Goal: Task Accomplishment & Management: Manage account settings

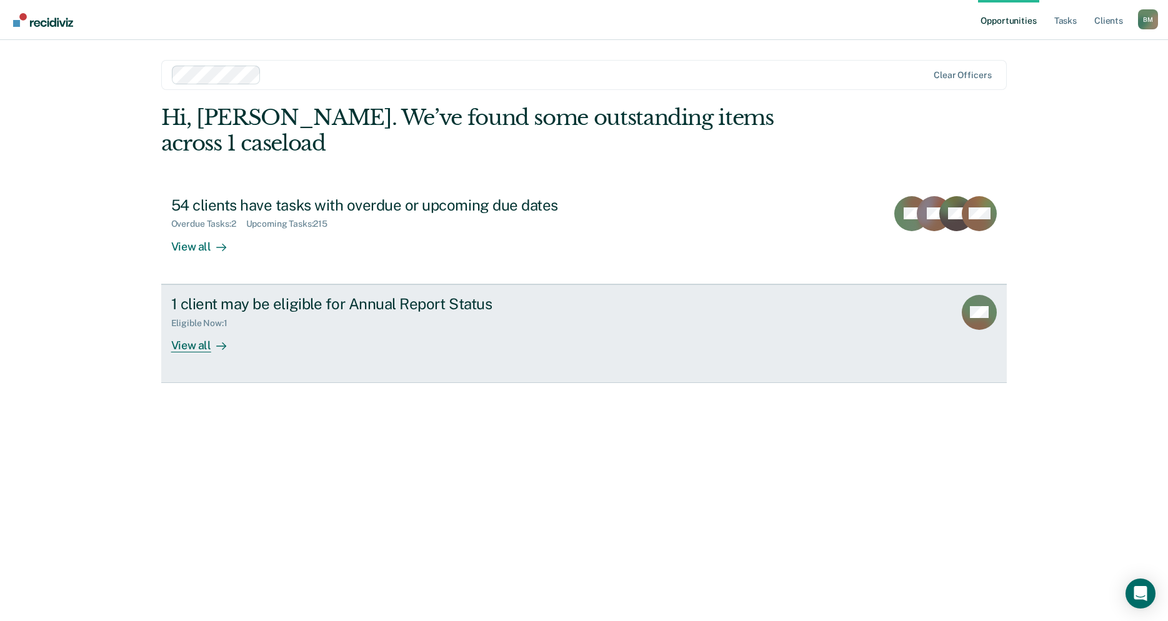
click at [189, 328] on div "View all" at bounding box center [206, 340] width 70 height 24
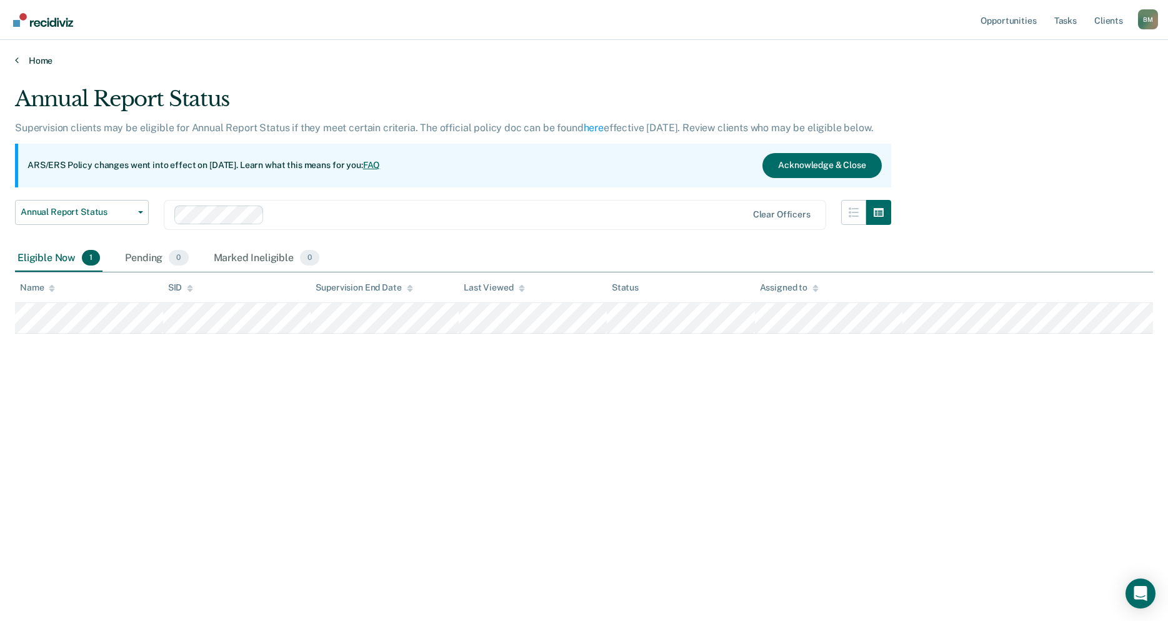
click at [45, 62] on link "Home" at bounding box center [584, 60] width 1138 height 11
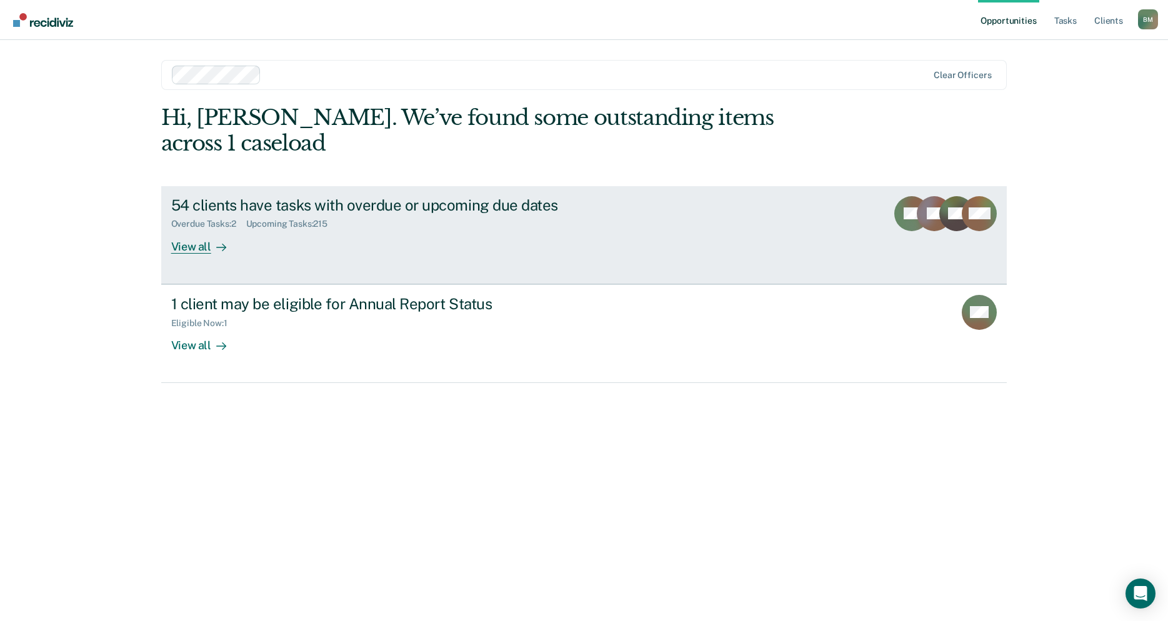
click at [194, 229] on div "View all" at bounding box center [206, 241] width 70 height 24
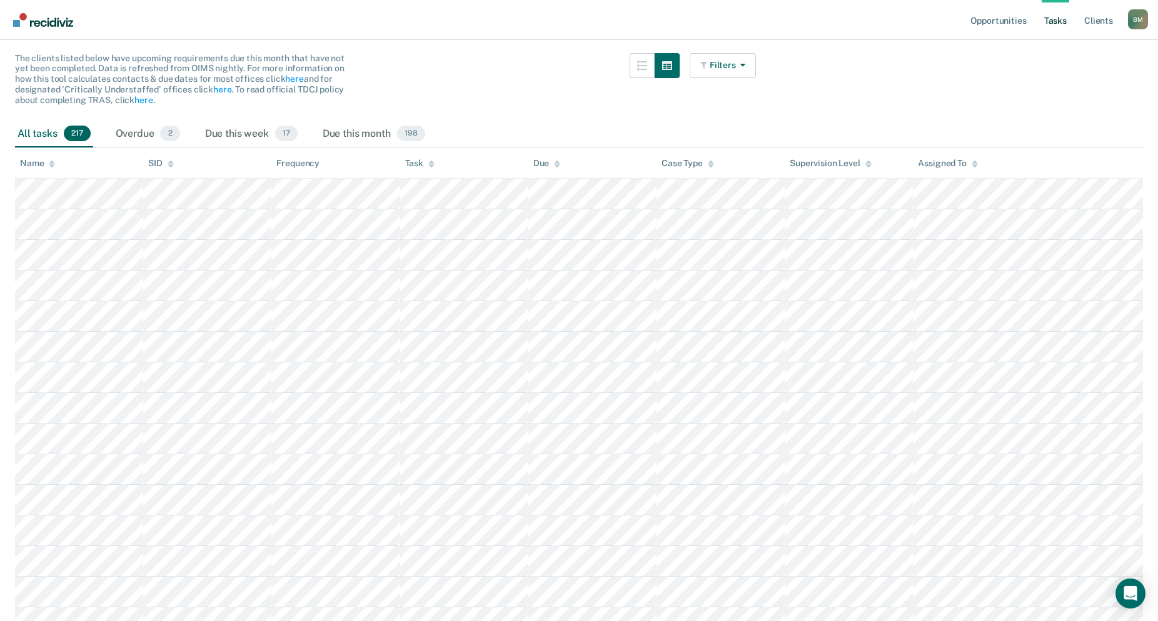
scroll to position [128, 0]
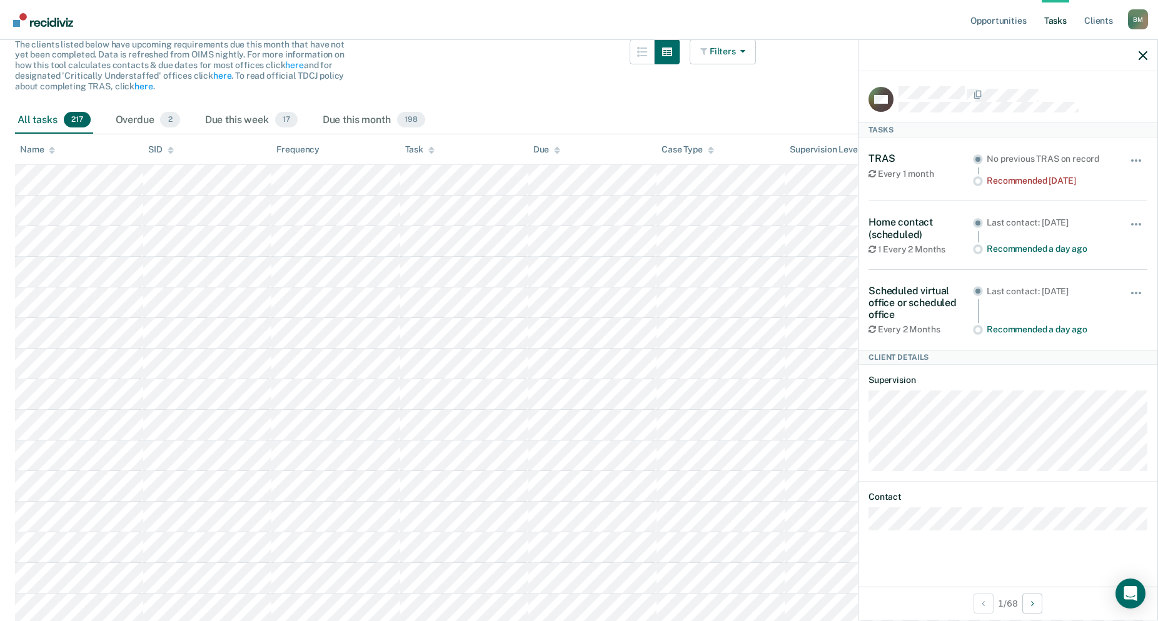
click at [629, 92] on div "The clients listed below have upcoming requirements due this month that have no…" at bounding box center [385, 73] width 741 height 68
click at [1143, 56] on icon "button" at bounding box center [1142, 55] width 9 height 9
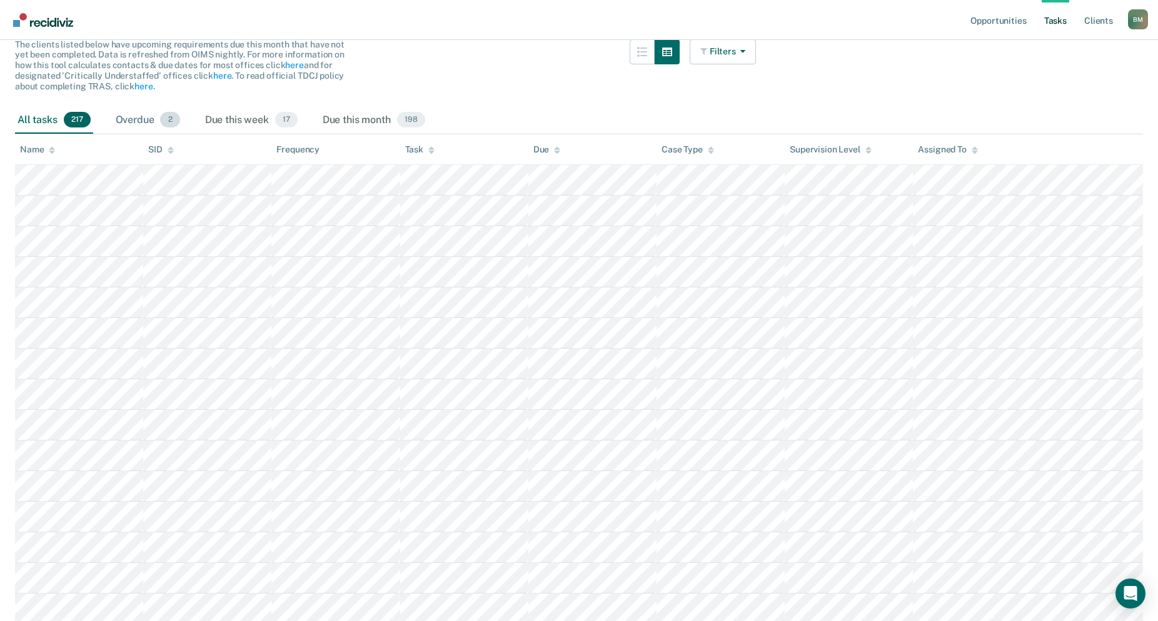
click at [141, 121] on div "Overdue 2" at bounding box center [147, 121] width 69 height 28
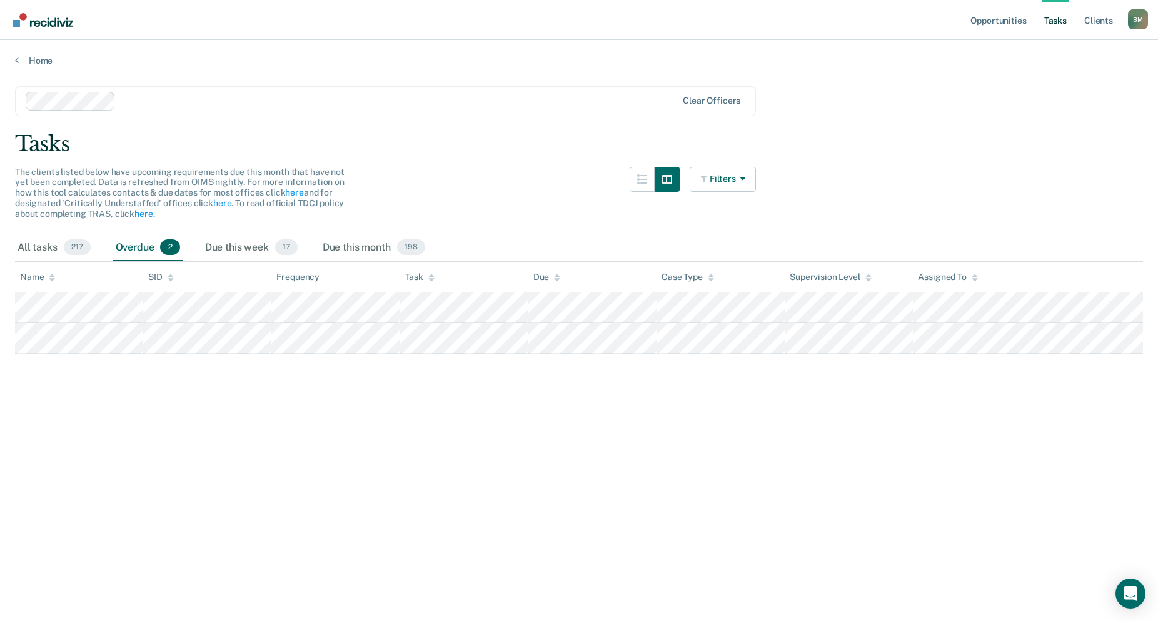
scroll to position [0, 0]
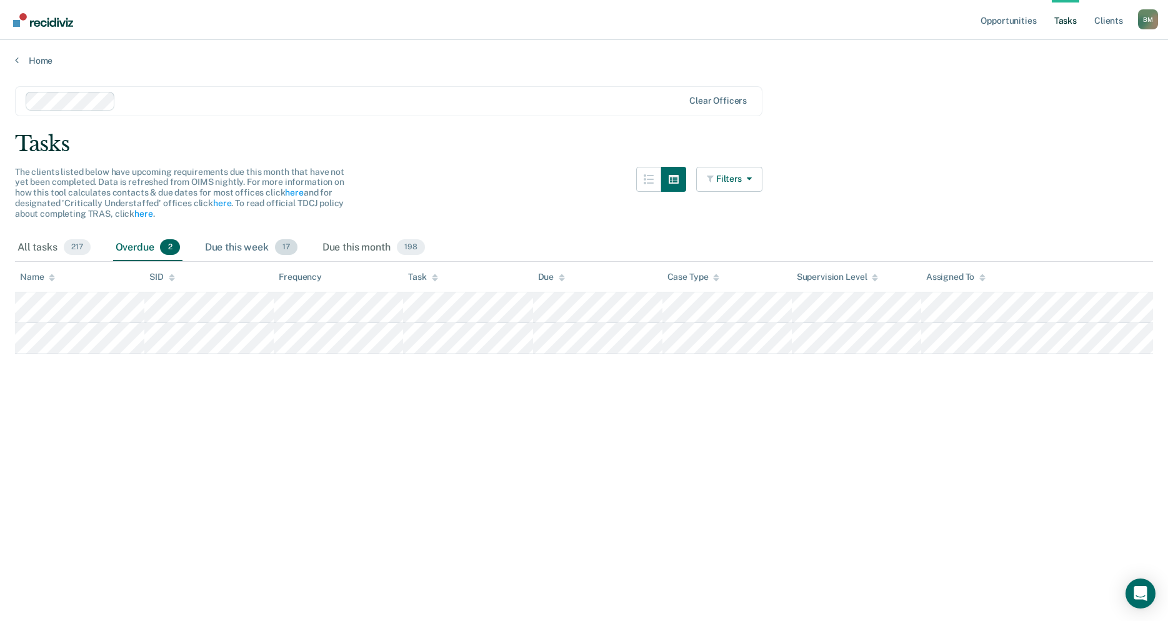
click at [264, 249] on div "Due this week 17" at bounding box center [252, 248] width 98 height 28
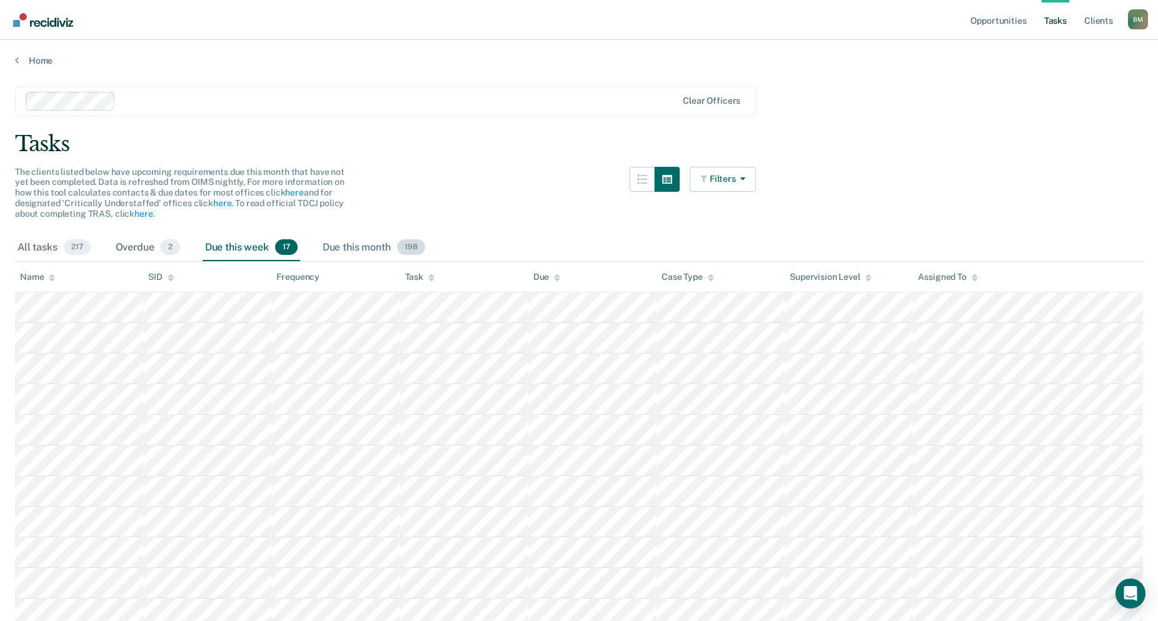
click at [358, 245] on div "Due this month 198" at bounding box center [374, 248] width 108 height 28
click at [363, 246] on div "Due this month 198" at bounding box center [374, 248] width 108 height 28
